Goal: Task Accomplishment & Management: Use online tool/utility

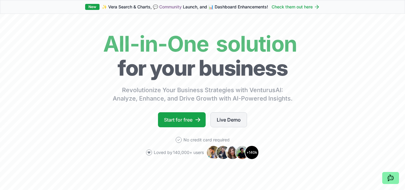
scroll to position [30, 0]
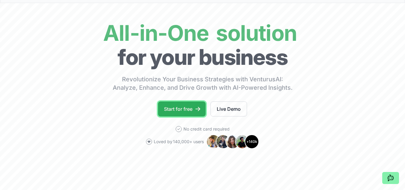
click at [193, 110] on link "Start for free" at bounding box center [182, 108] width 48 height 15
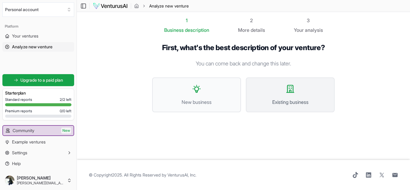
click at [275, 98] on button "Existing business" at bounding box center [290, 94] width 89 height 35
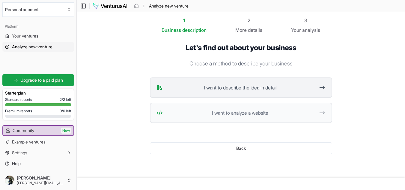
click at [256, 90] on span "I want to describe the idea in detail" at bounding box center [240, 87] width 150 height 7
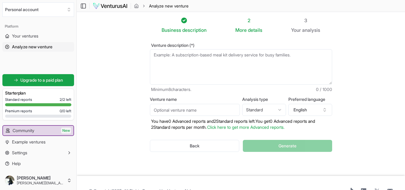
click at [198, 56] on textarea "Venture description (*)" at bounding box center [241, 66] width 182 height 35
click at [181, 58] on textarea "Venture description (*)" at bounding box center [241, 66] width 182 height 35
paste textarea "The Retreat on [GEOGRAPHIC_DATA] represents a rare opportunity to acquire and r…"
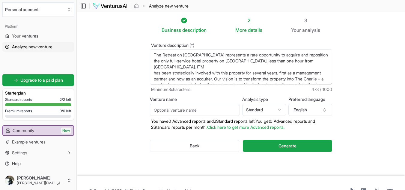
click at [152, 66] on textarea "The Retreat on [GEOGRAPHIC_DATA] represents a rare opportunity to acquire and r…" at bounding box center [241, 66] width 182 height 35
click at [154, 74] on textarea "The Retreat on [GEOGRAPHIC_DATA] represents a rare opportunity to acquire and r…" at bounding box center [241, 66] width 182 height 35
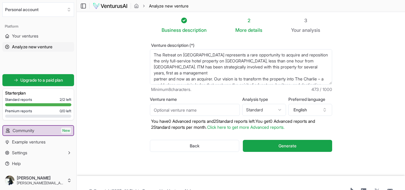
click at [153, 79] on textarea "The Retreat on [GEOGRAPHIC_DATA] represents a rare opportunity to acquire and r…" at bounding box center [241, 66] width 182 height 35
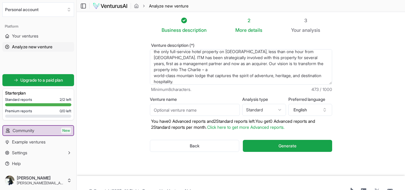
scroll to position [18, 0]
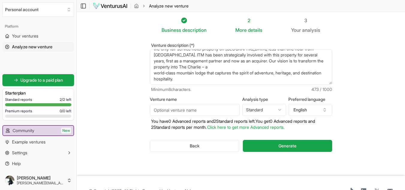
click at [154, 69] on textarea "The Retreat on [GEOGRAPHIC_DATA] represents a rare opportunity to acquire and r…" at bounding box center [241, 66] width 182 height 35
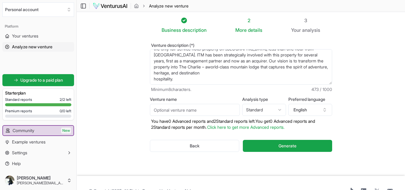
scroll to position [12, 0]
click at [154, 80] on textarea "The Retreat on [GEOGRAPHIC_DATA] represents a rare opportunity to acquire and r…" at bounding box center [241, 66] width 182 height 35
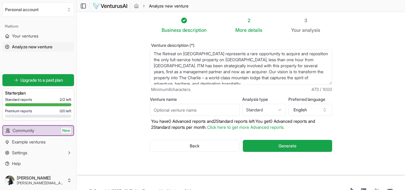
scroll to position [0, 0]
drag, startPoint x: 209, startPoint y: 79, endPoint x: 232, endPoint y: 78, distance: 22.5
click at [232, 78] on textarea "The Retreat on [GEOGRAPHIC_DATA] represents a rare opportunity to acquire and r…" at bounding box center [241, 66] width 182 height 35
type textarea "The Retreat on [GEOGRAPHIC_DATA] represents a rare opportunity to acquire and r…"
click at [188, 110] on input "Venture name" at bounding box center [195, 110] width 90 height 12
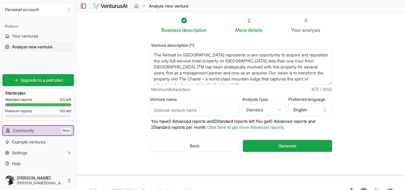
paste input "The Charlie"
type input "The Charlie"
click at [369, 93] on section "Business description 2 More details 3 Your analysis Venture description (*) The…" at bounding box center [241, 94] width 329 height 164
click at [277, 110] on html "We value your privacy We use cookies to enhance your browsing experience, serve…" at bounding box center [202, 95] width 405 height 190
click at [352, 99] on section "Business description 2 More details 3 Your analysis Venture description (*) The…" at bounding box center [241, 94] width 329 height 164
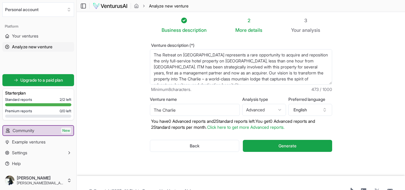
click at [275, 107] on html "We value your privacy We use cookies to enhance your browsing experience, serve…" at bounding box center [202, 95] width 405 height 190
select select "standard"
click at [187, 127] on p "You have 0 Advanced reports and 2 Standard reports left. Y ou get 0 Advanced re…" at bounding box center [241, 124] width 182 height 12
click at [250, 21] on div "2" at bounding box center [249, 20] width 27 height 7
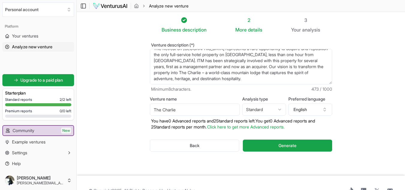
scroll to position [16, 0]
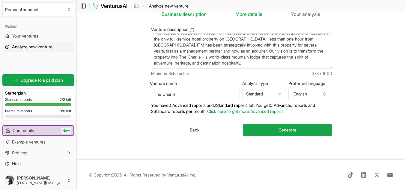
click at [285, 62] on textarea "The Retreat on [GEOGRAPHIC_DATA] represents a rare opportunity to acquire and r…" at bounding box center [241, 50] width 182 height 35
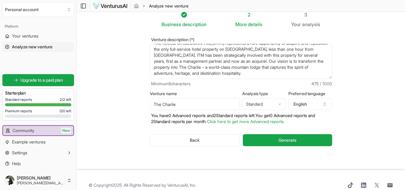
scroll to position [0, 0]
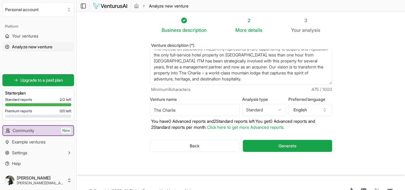
type textarea "The Retreat on [GEOGRAPHIC_DATA] represents a rare opportunity to acquire and r…"
click at [306, 20] on div "3" at bounding box center [305, 20] width 29 height 7
click at [294, 144] on span "Generate" at bounding box center [288, 146] width 18 height 6
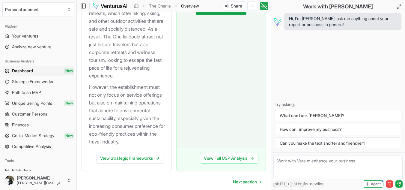
scroll to position [979, 0]
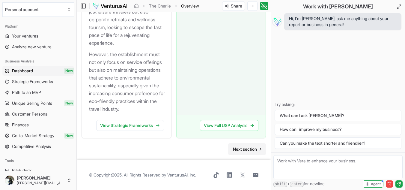
click at [257, 150] on span "Next section" at bounding box center [245, 149] width 24 height 6
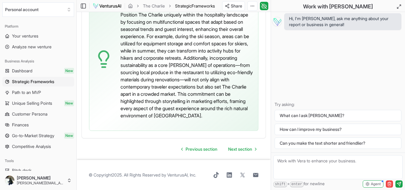
scroll to position [2187, 0]
click at [237, 149] on span "Next section" at bounding box center [240, 149] width 24 height 6
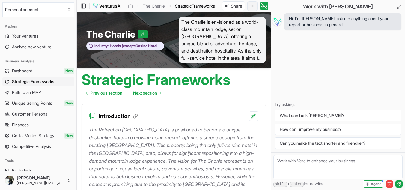
click at [255, 6] on html "We value your privacy We use cookies to enhance your browsing experience, serve…" at bounding box center [202, 95] width 405 height 190
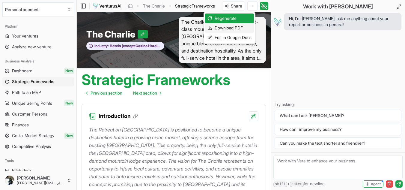
click at [231, 26] on div "Download PDF" at bounding box center [229, 28] width 49 height 10
